Goal: Browse casually

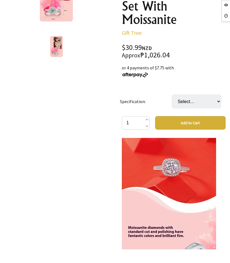
scroll to position [751, 0]
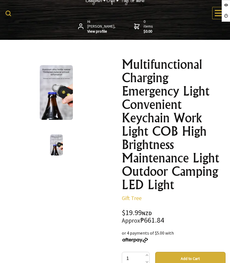
scroll to position [28, 0]
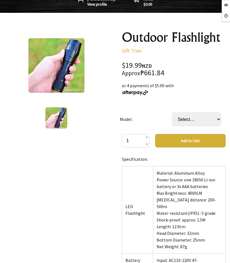
scroll to position [56, 0]
